Goal: Navigation & Orientation: Go to known website

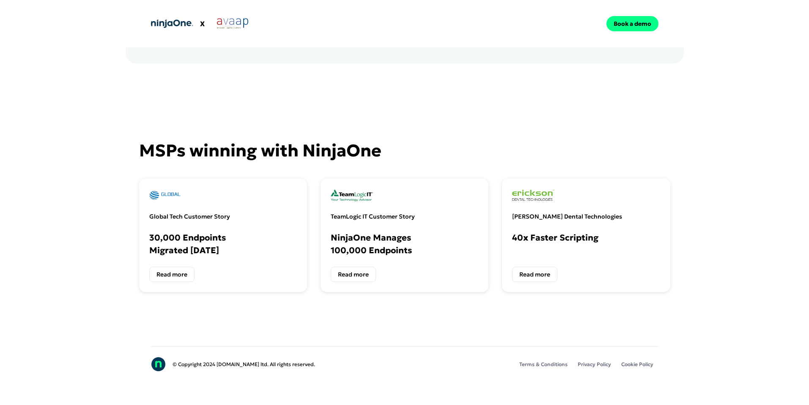
scroll to position [1437, 0]
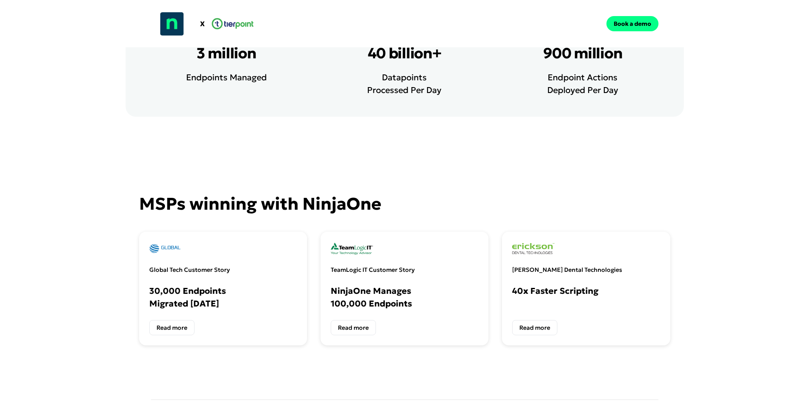
scroll to position [1776, 0]
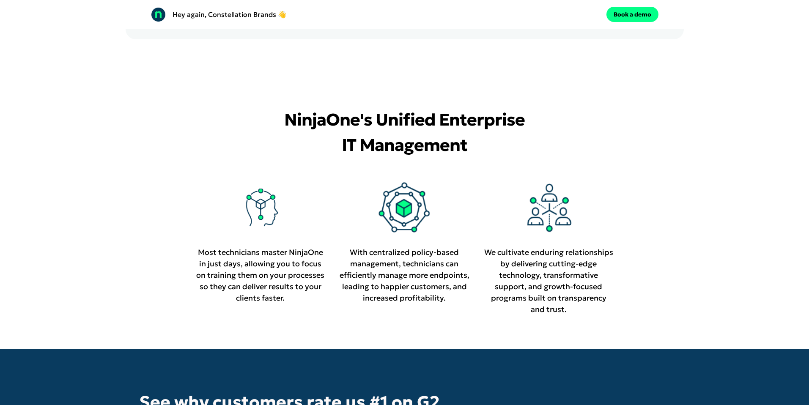
scroll to position [1910, 0]
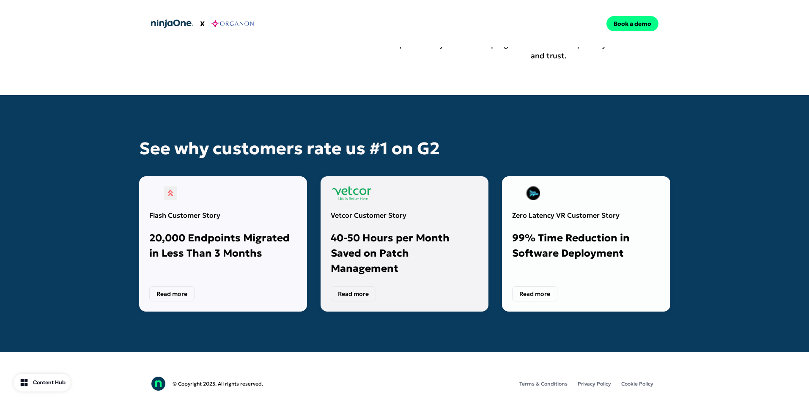
scroll to position [1937, 0]
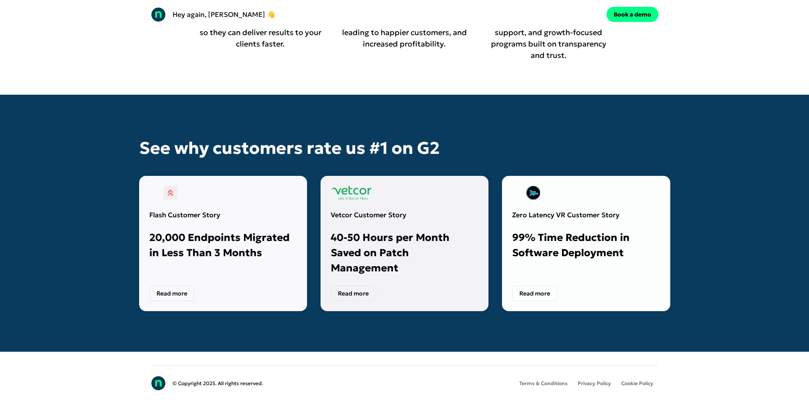
scroll to position [2095, 0]
